Goal: Information Seeking & Learning: Understand process/instructions

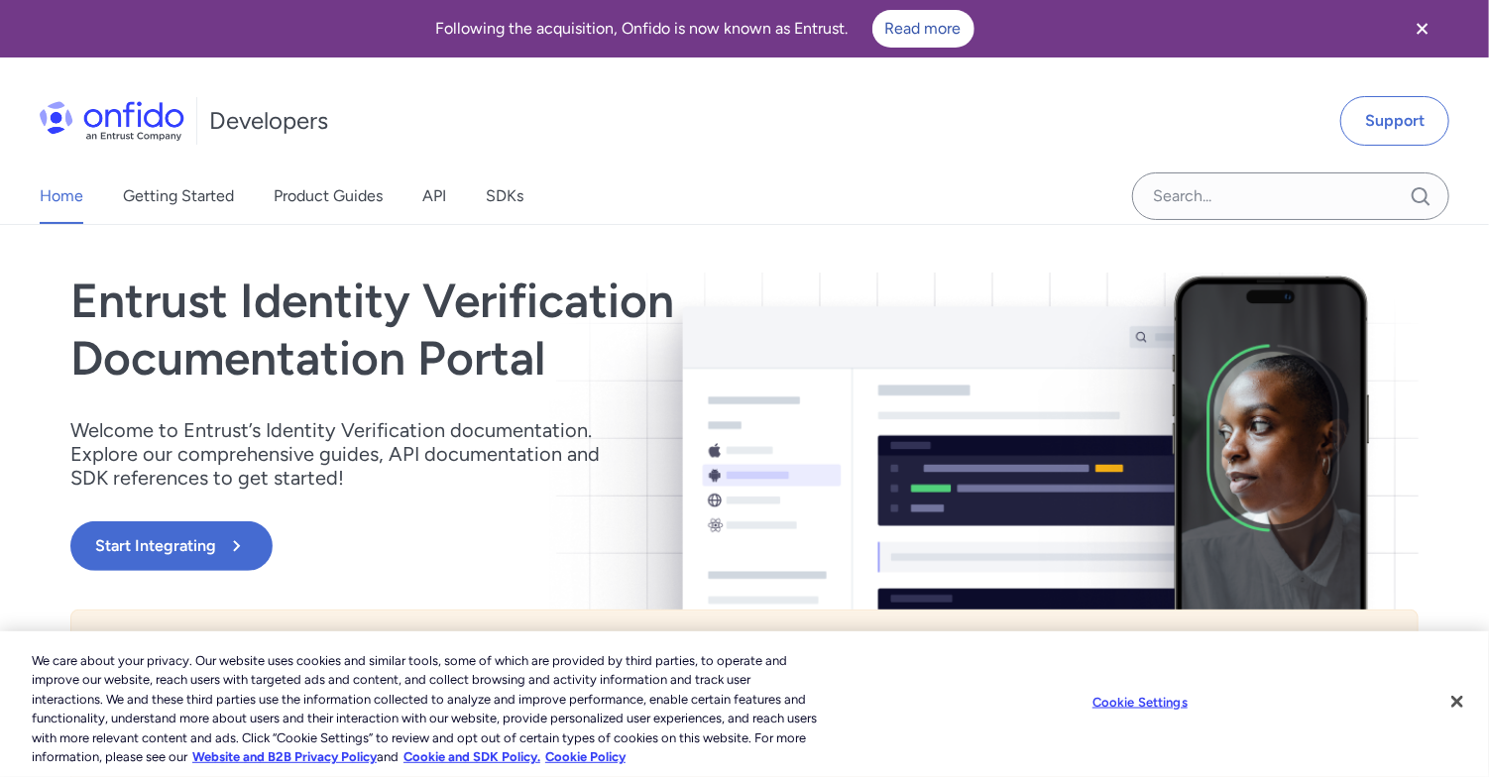
click at [1417, 21] on icon "Close banner" at bounding box center [1423, 29] width 24 height 24
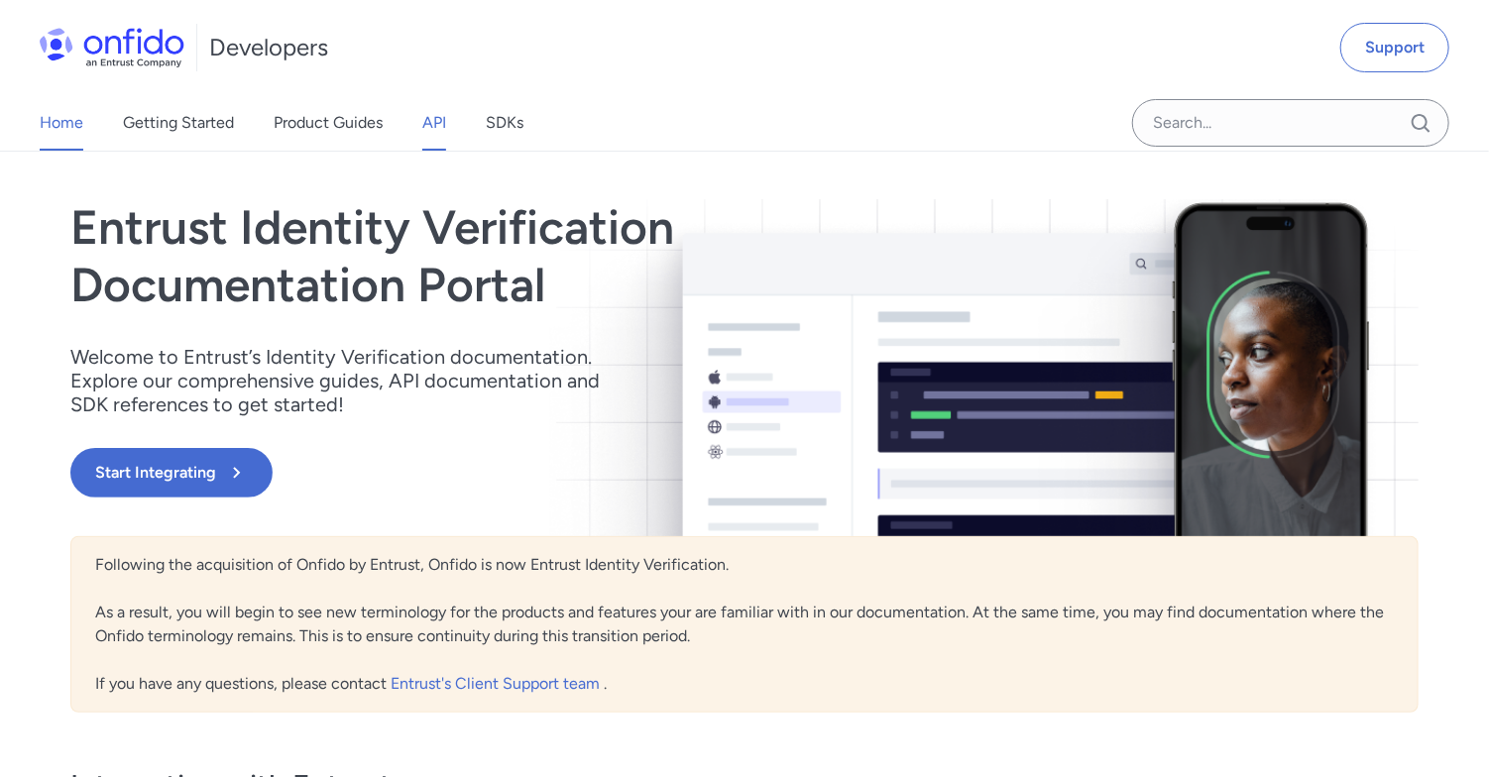
click at [444, 113] on link "API" at bounding box center [434, 123] width 24 height 56
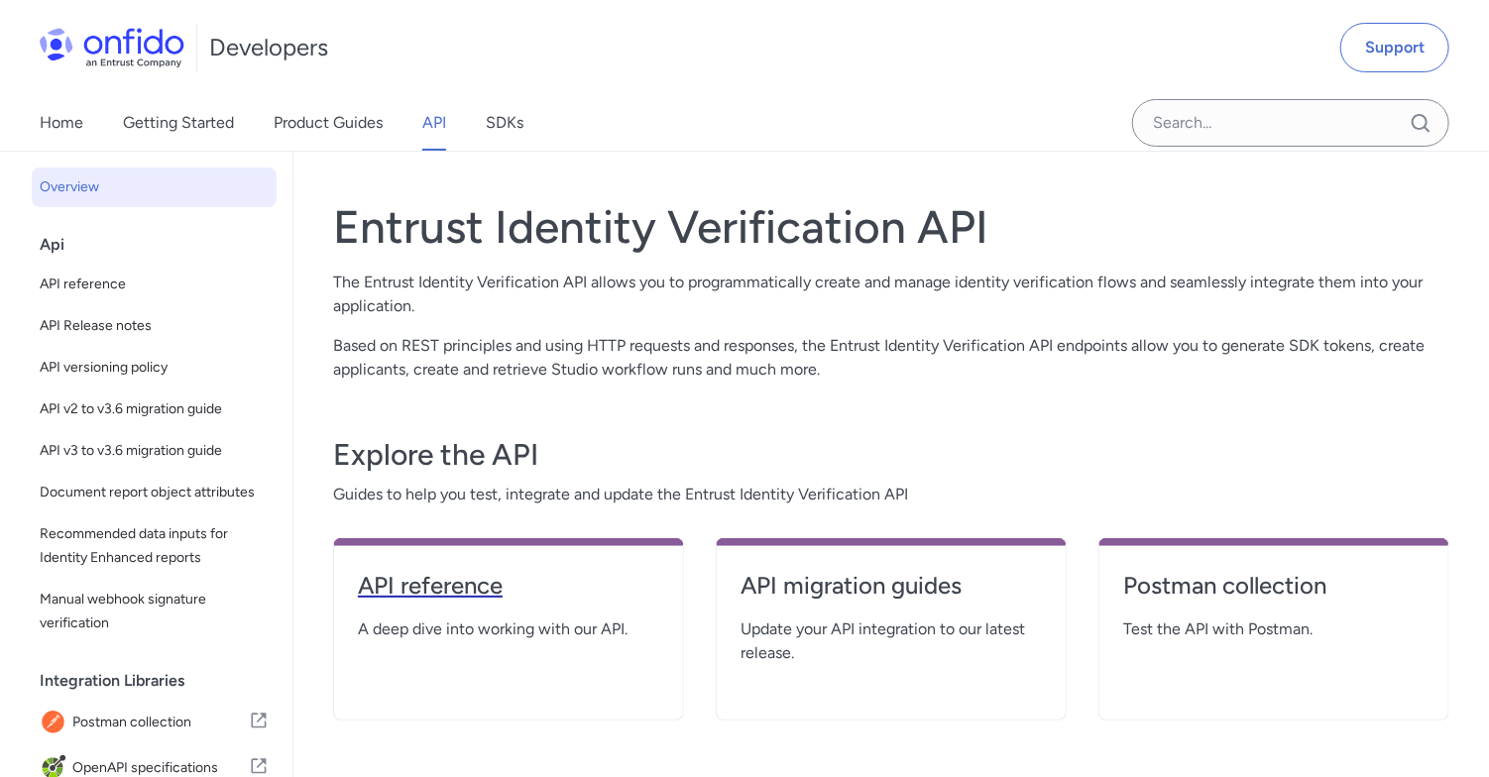
click at [413, 586] on h4 "API reference" at bounding box center [508, 586] width 301 height 32
select select "http"
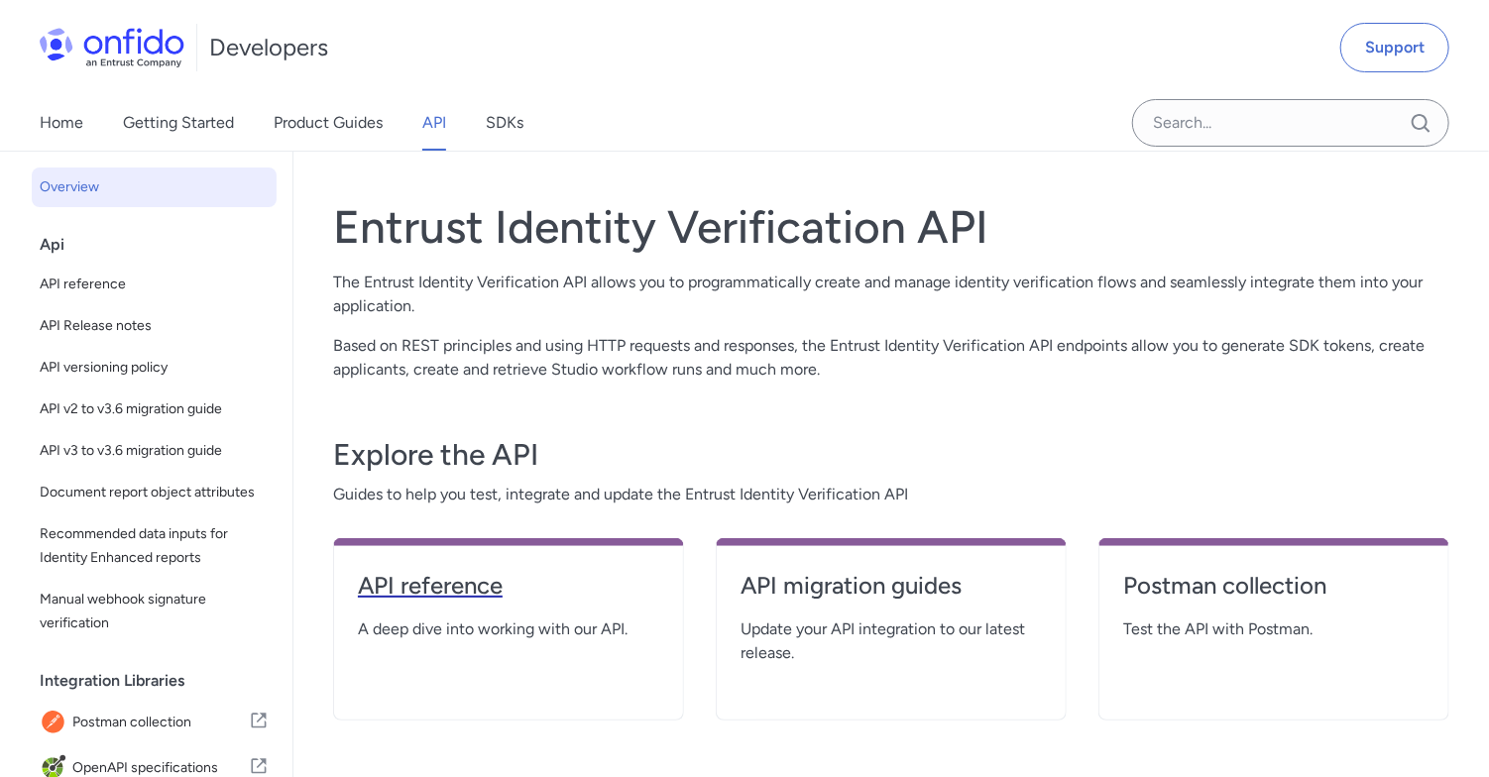
select select "http"
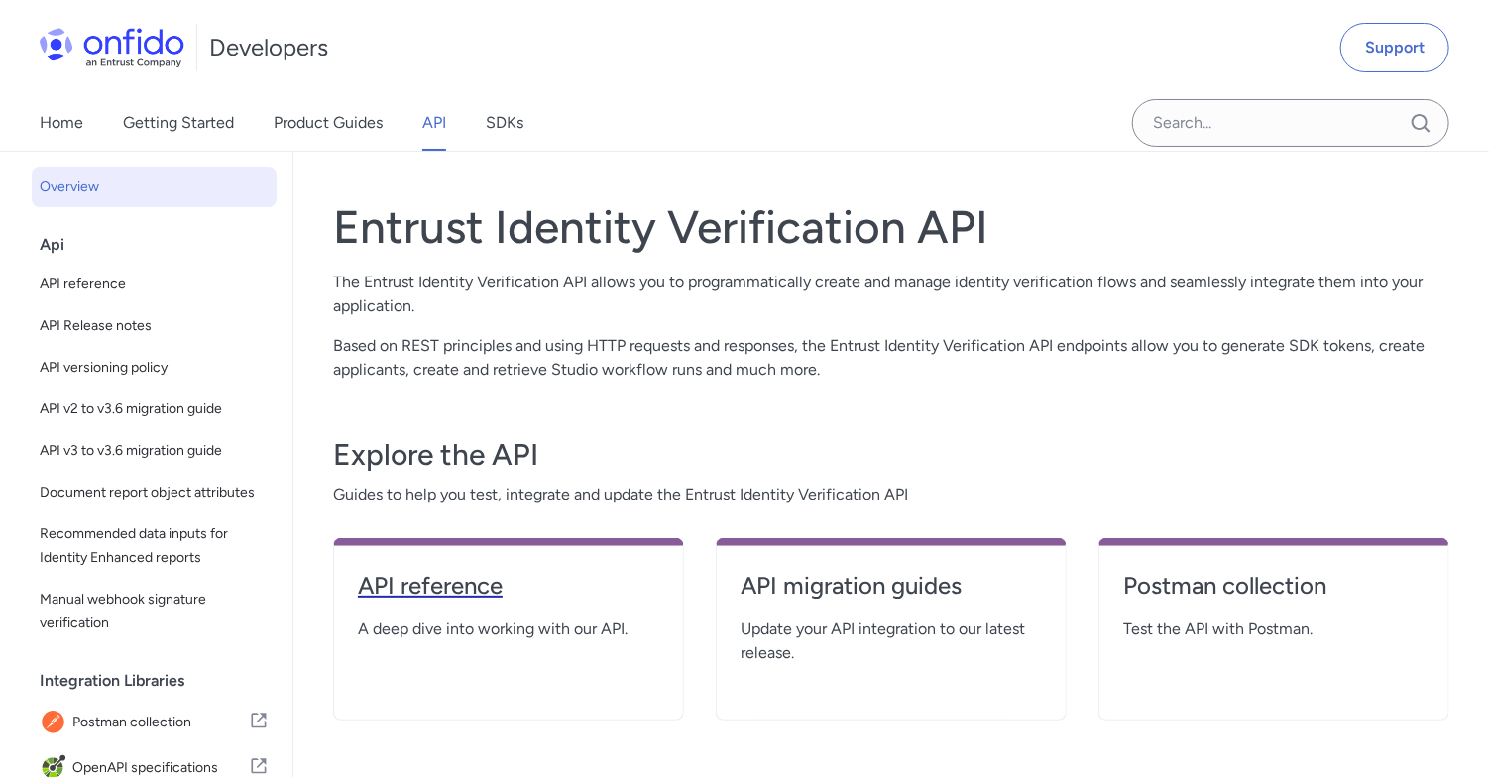
select select "http"
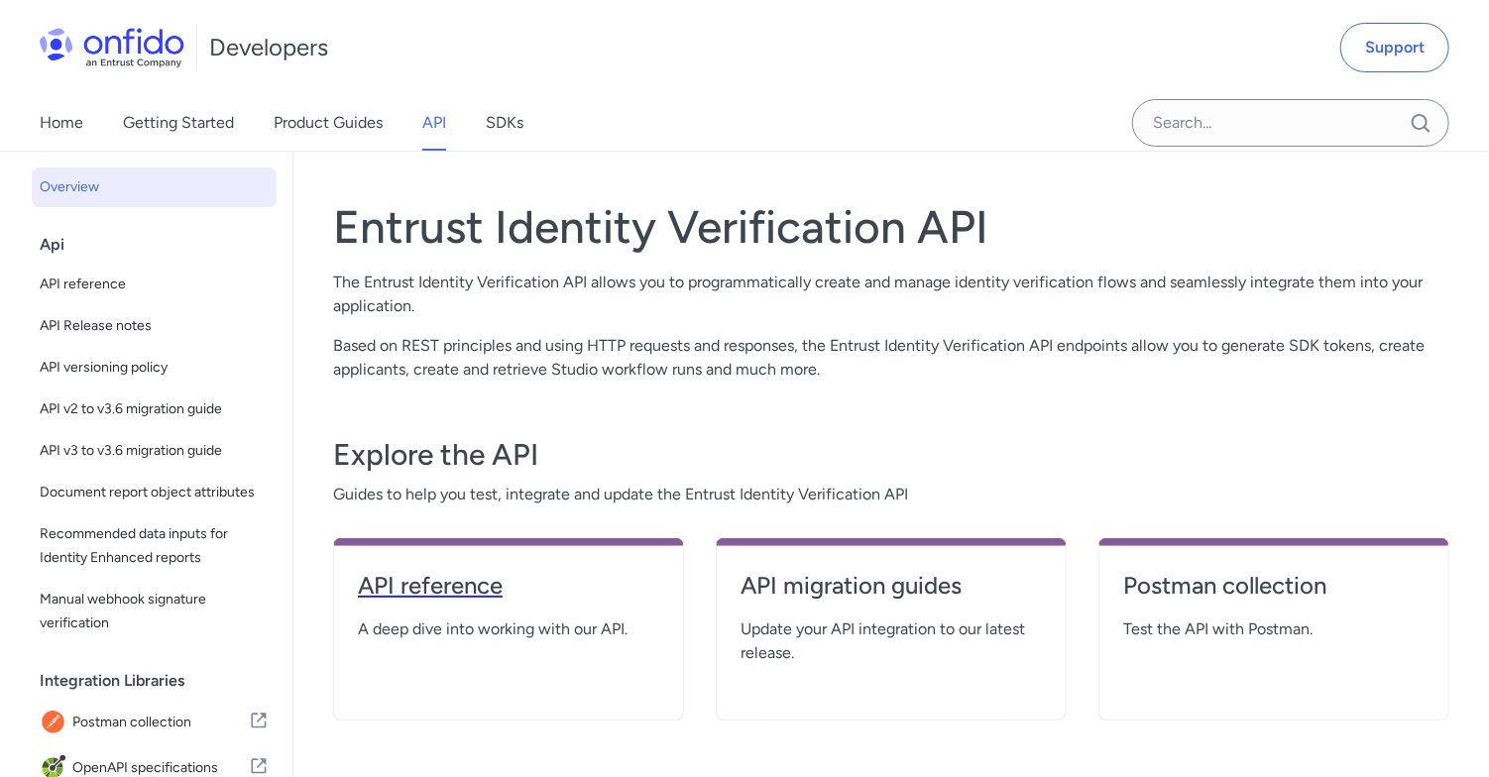
select select "http"
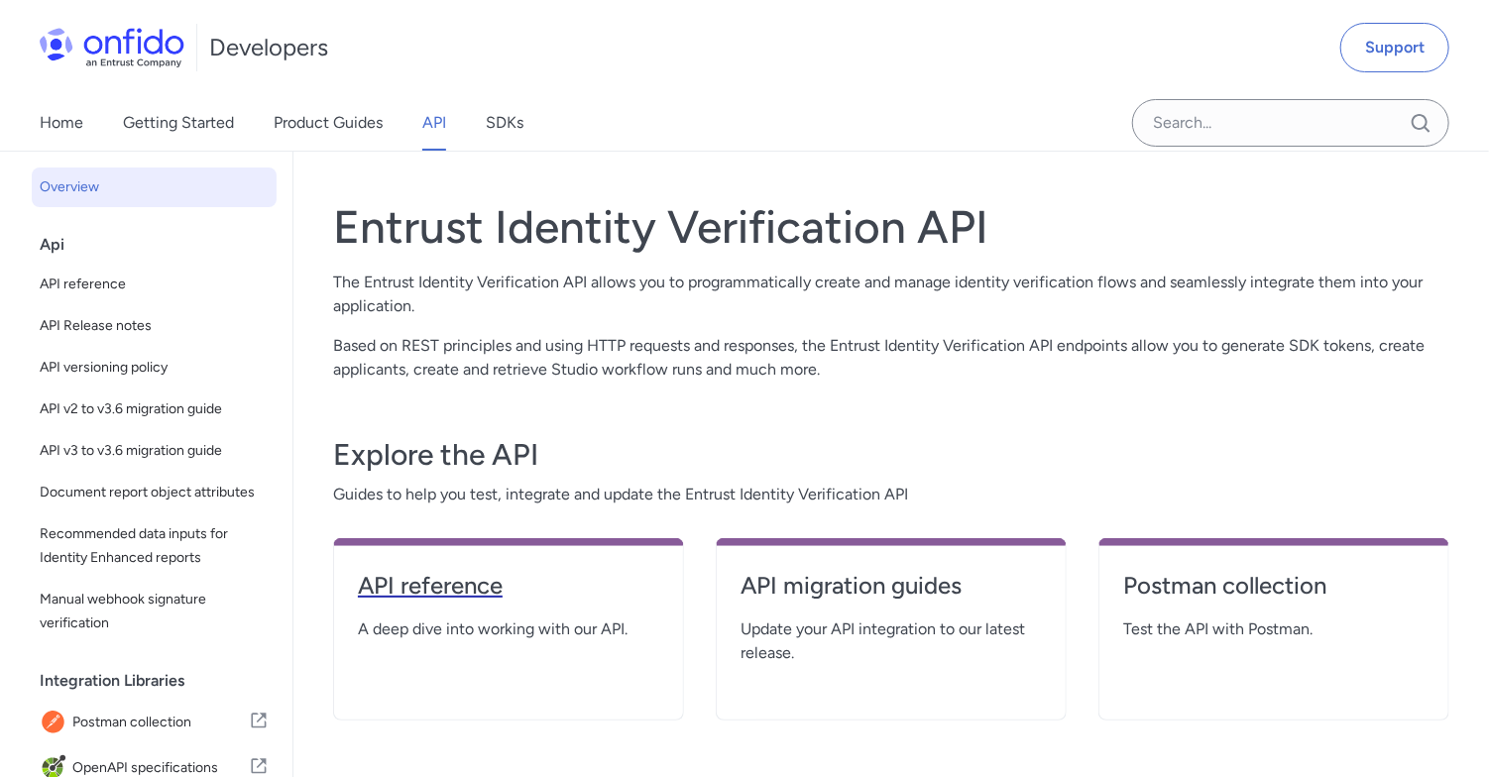
select select "http"
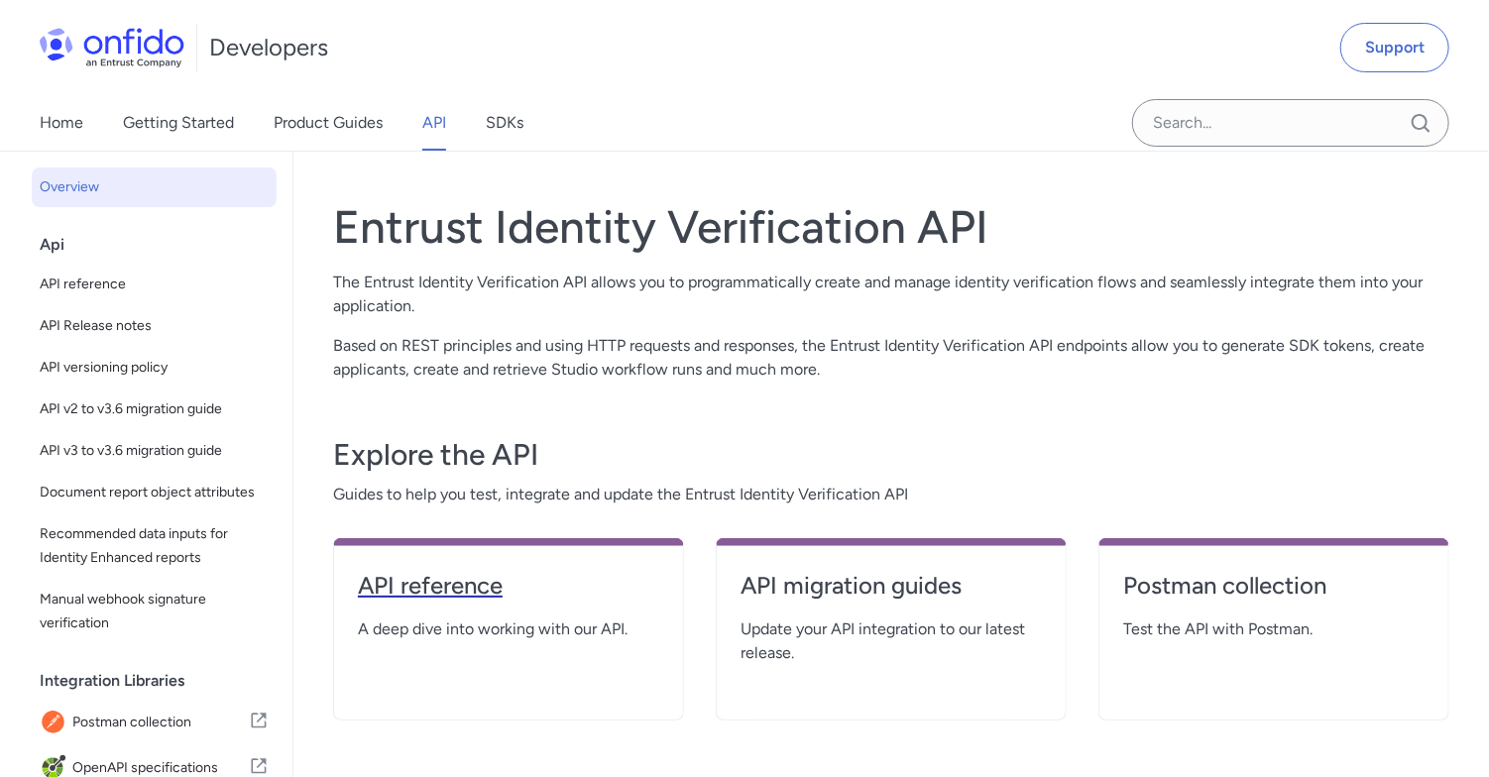
select select "http"
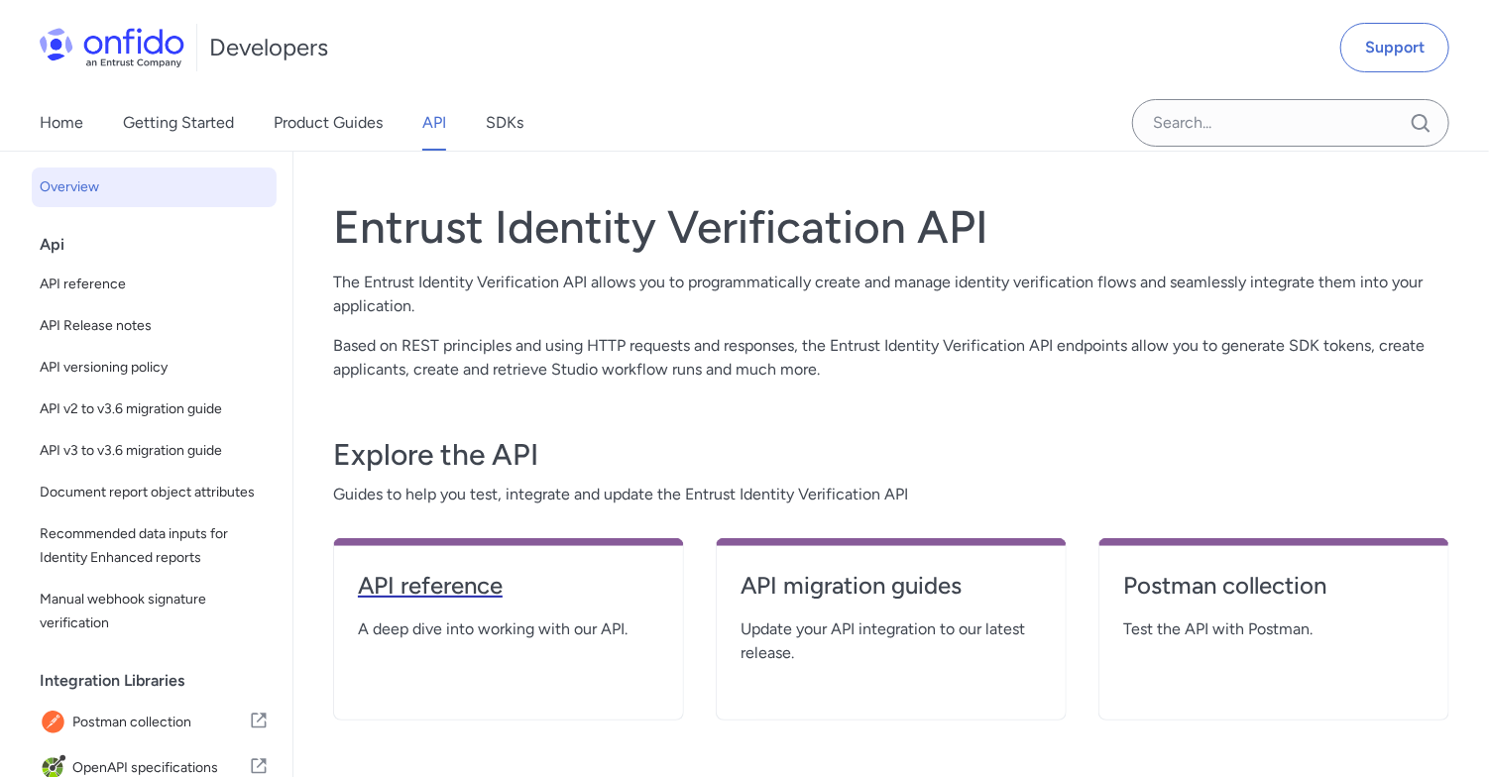
select select "http"
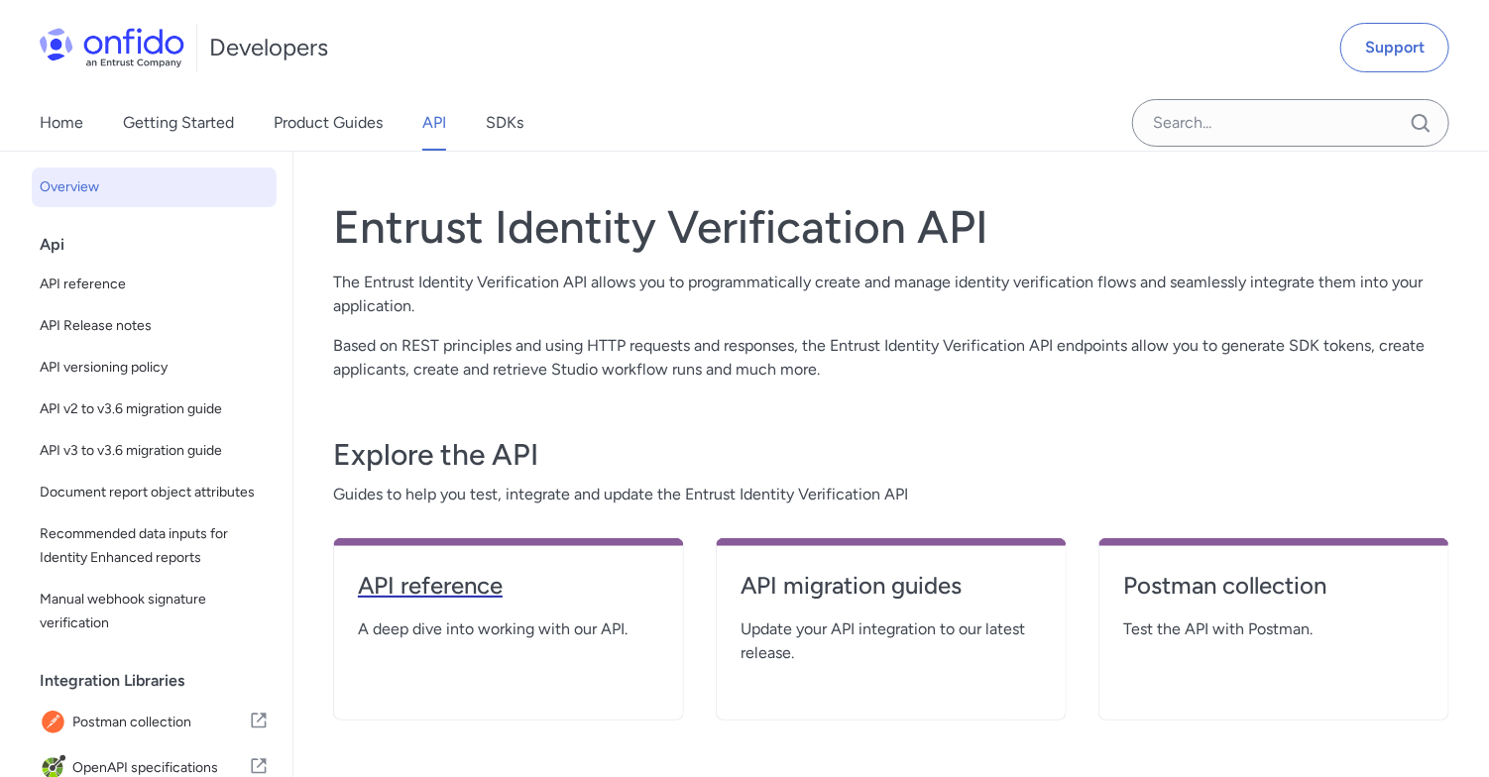
select select "http"
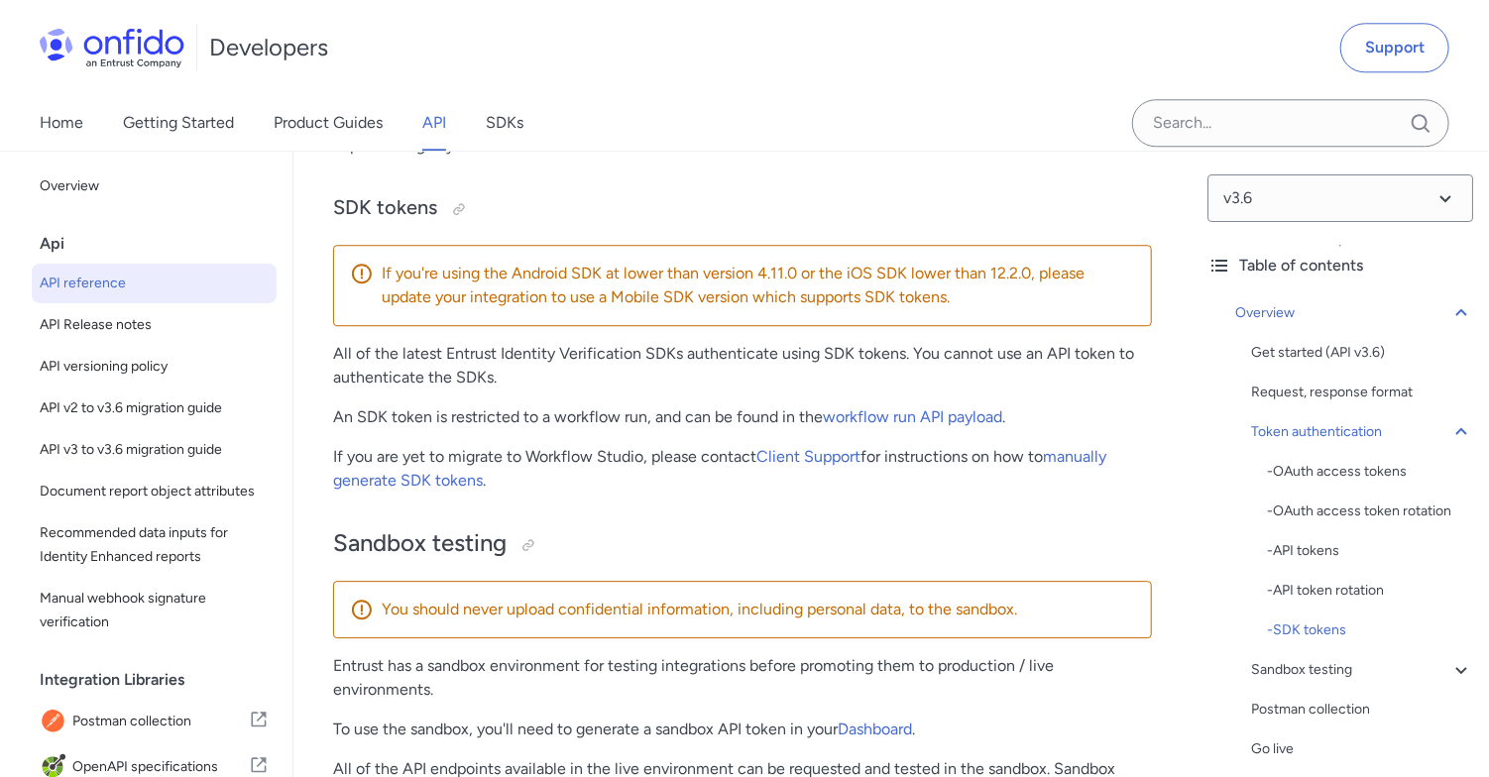
scroll to position [2379, 0]
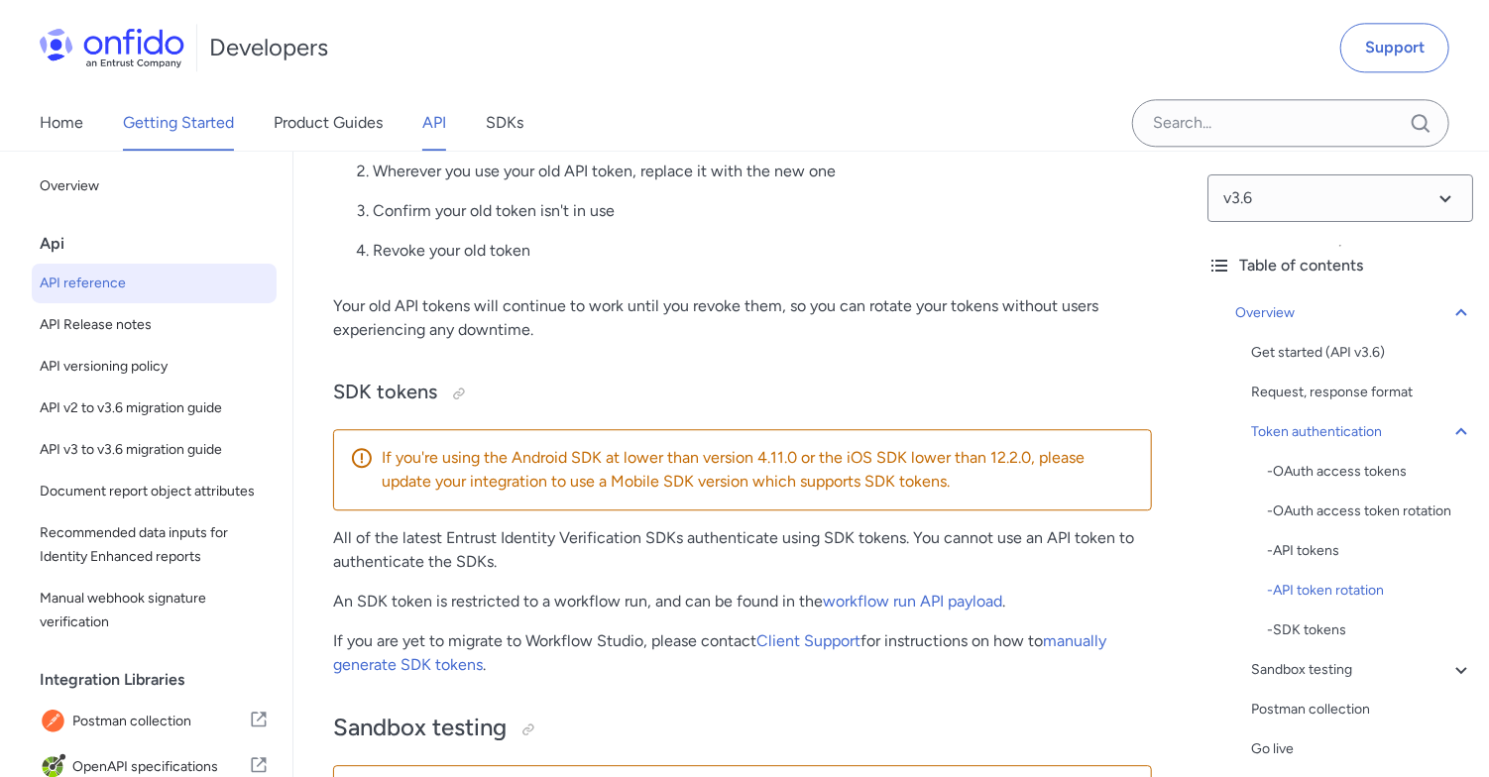
drag, startPoint x: 202, startPoint y: 126, endPoint x: 190, endPoint y: 125, distance: 11.9
click at [202, 126] on link "Getting Started" at bounding box center [178, 123] width 111 height 56
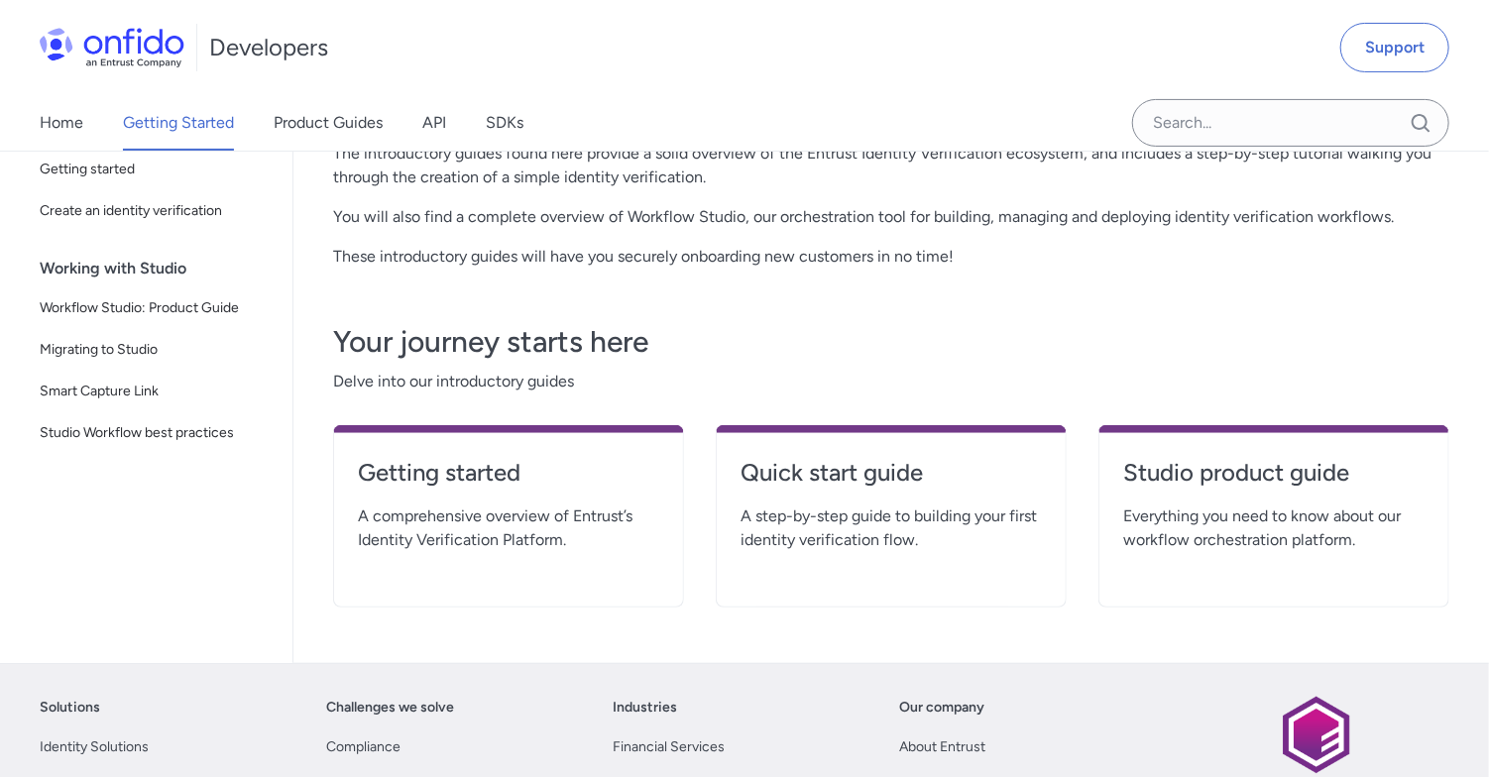
scroll to position [198, 0]
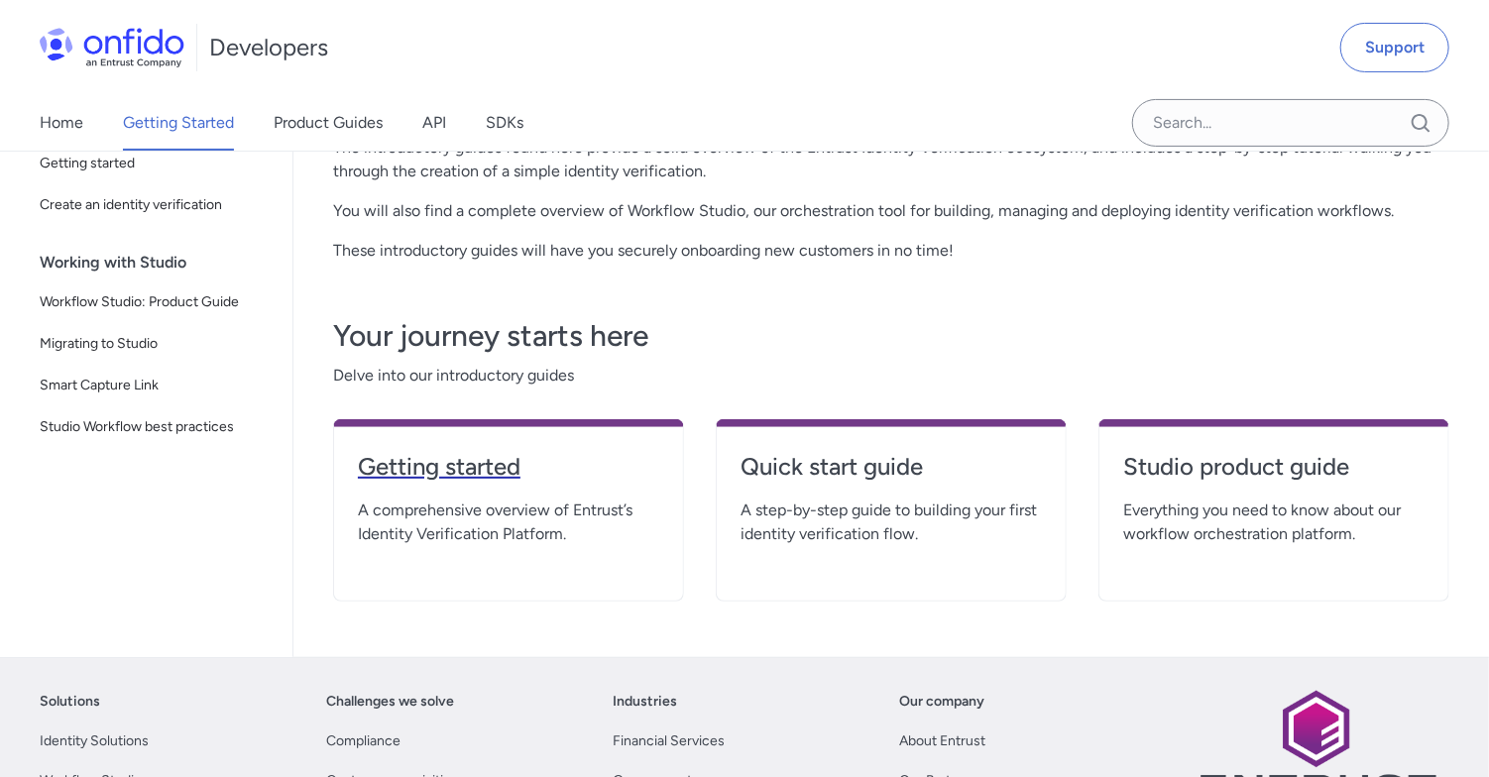
click at [460, 461] on h4 "Getting started" at bounding box center [508, 467] width 301 height 32
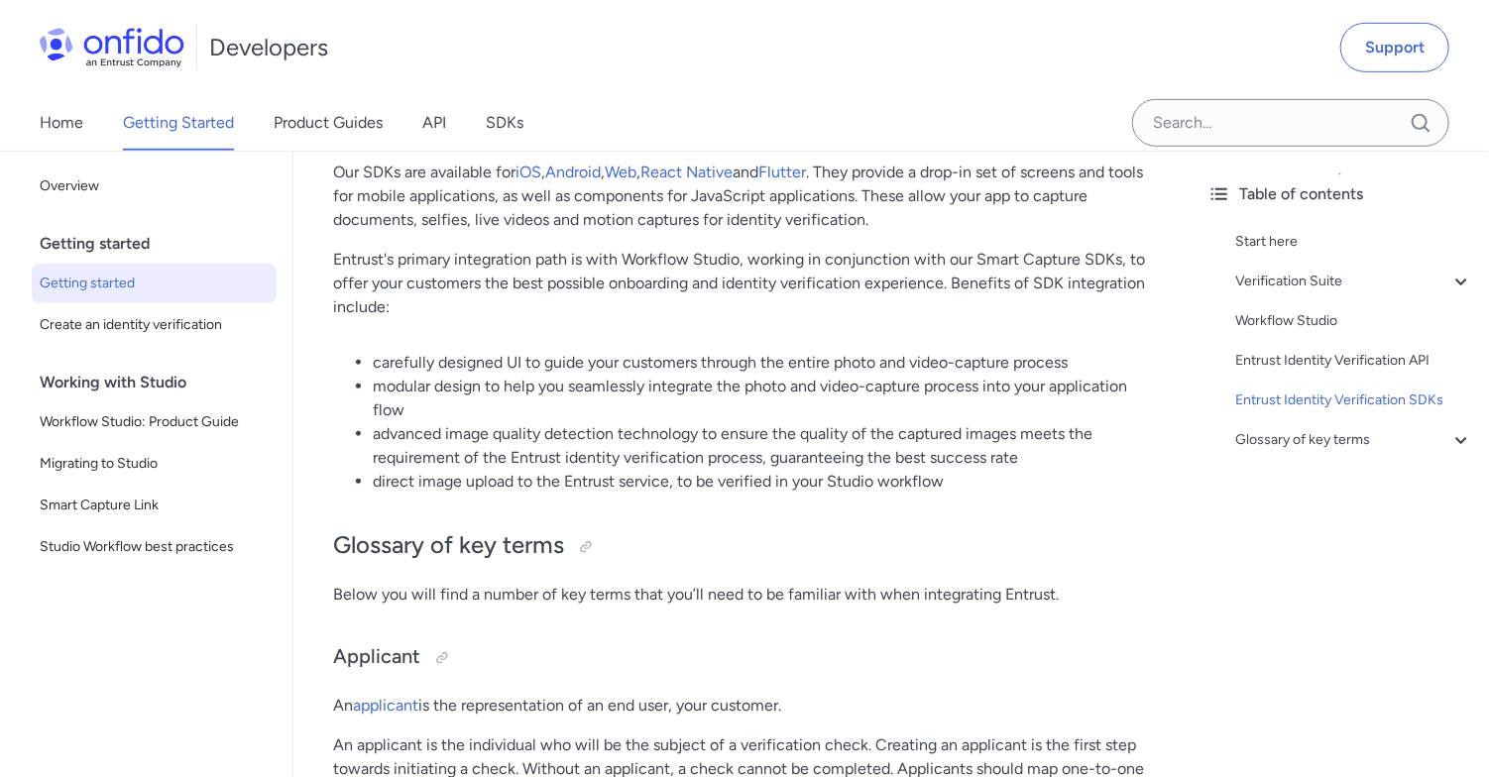
scroll to position [4164, 0]
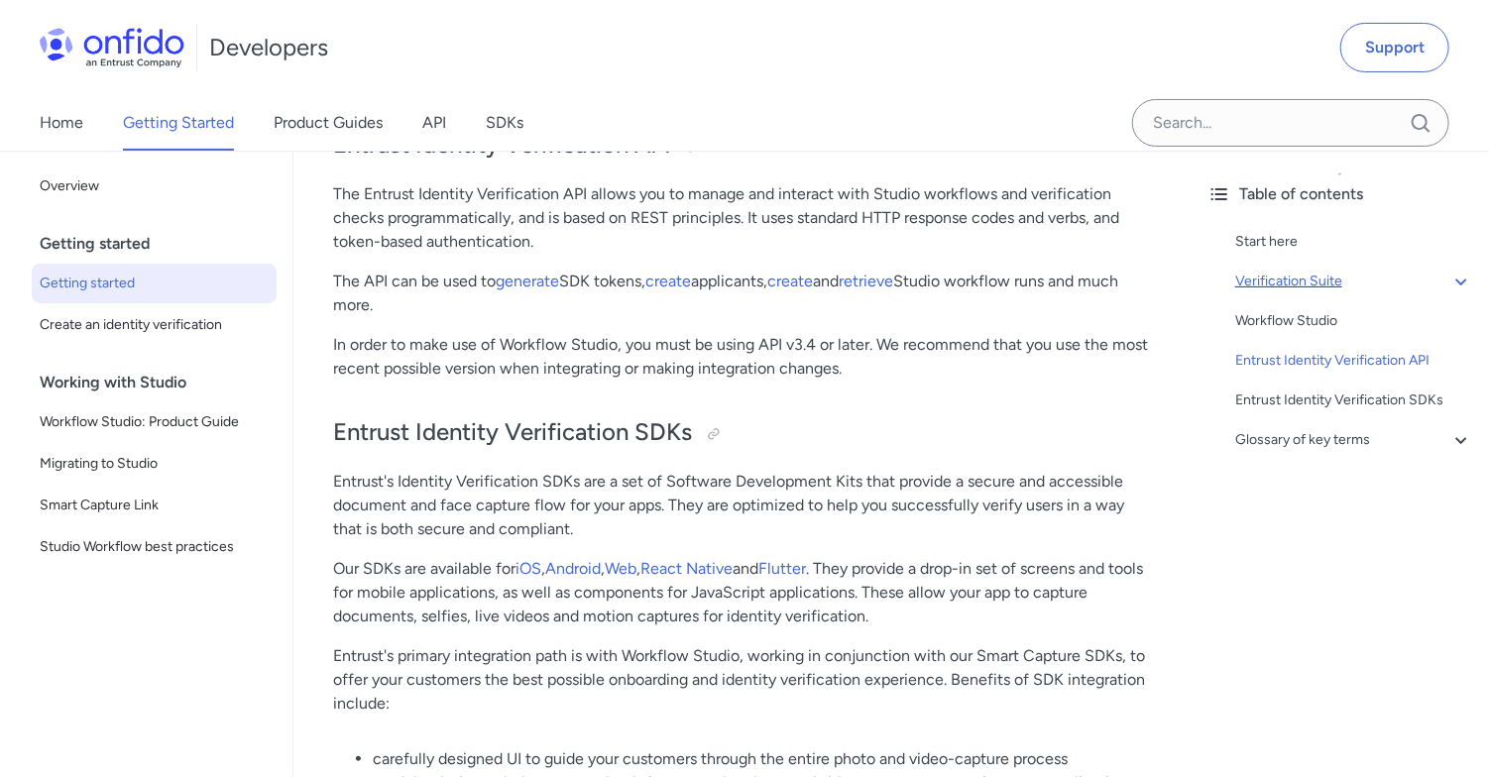
click at [1241, 270] on div "Verification Suite" at bounding box center [1354, 282] width 238 height 24
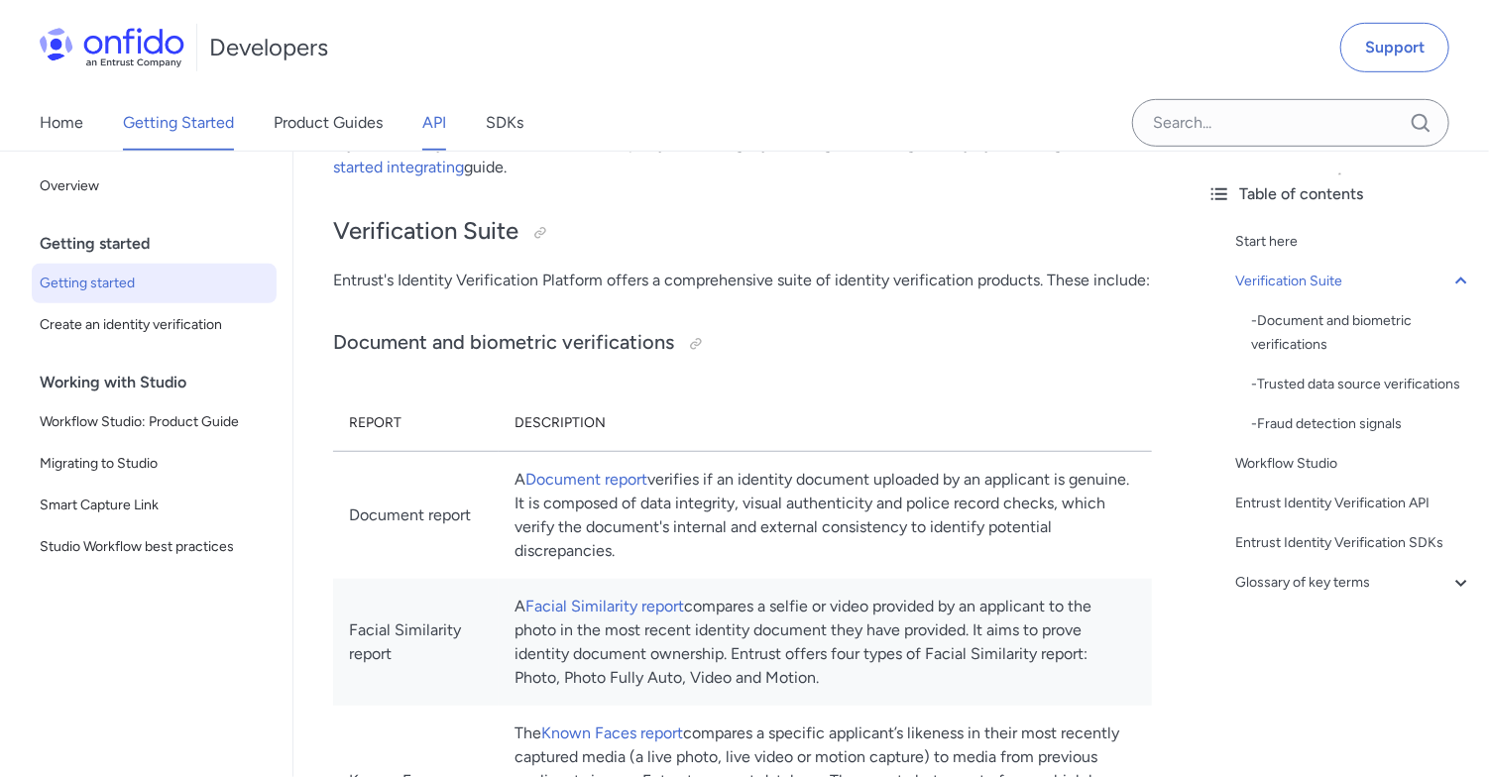
click at [446, 134] on link "API" at bounding box center [434, 123] width 24 height 56
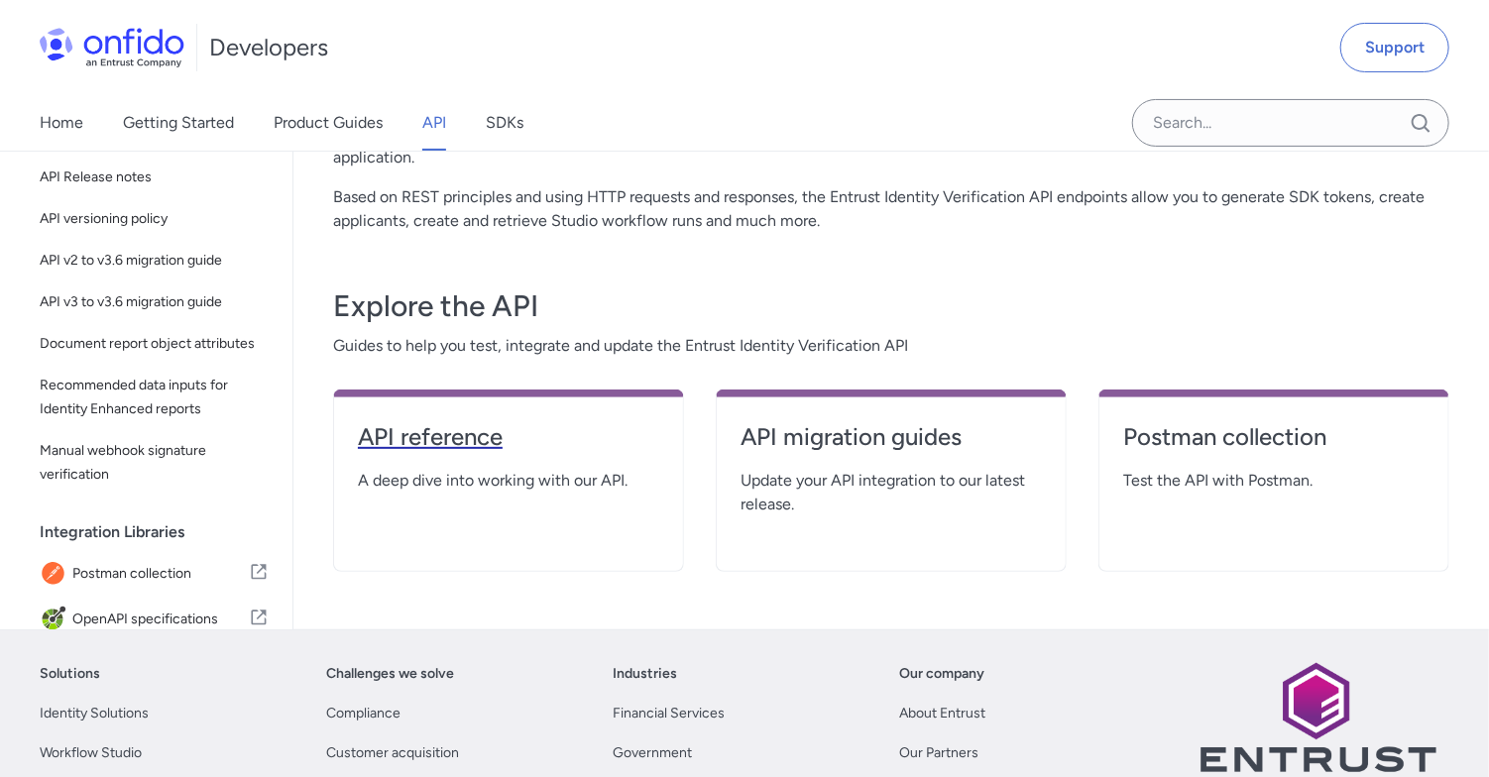
scroll to position [198, 0]
